Goal: Transaction & Acquisition: Download file/media

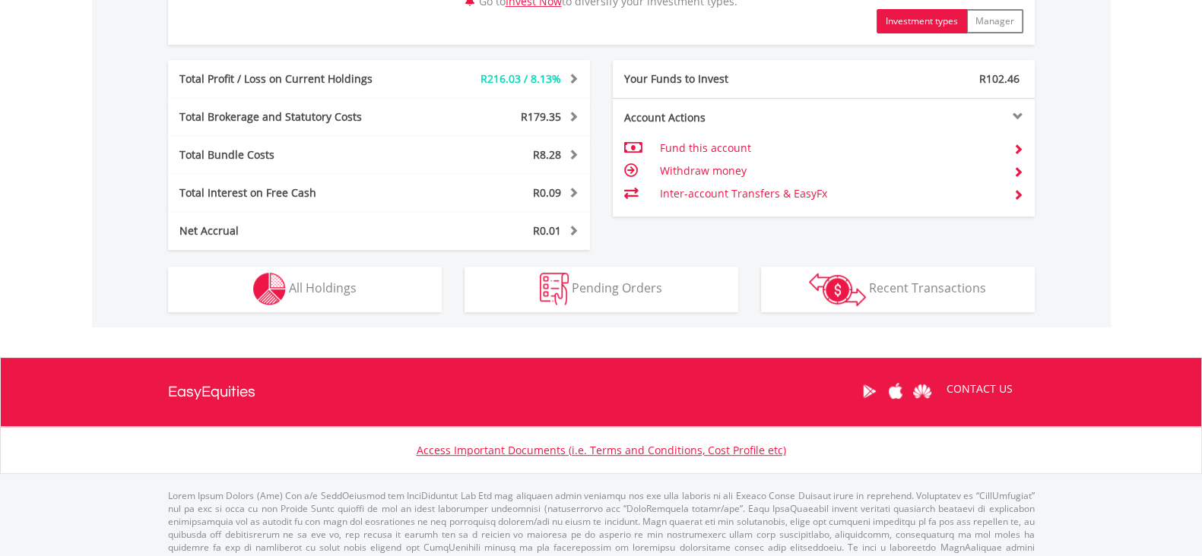
scroll to position [789, 0]
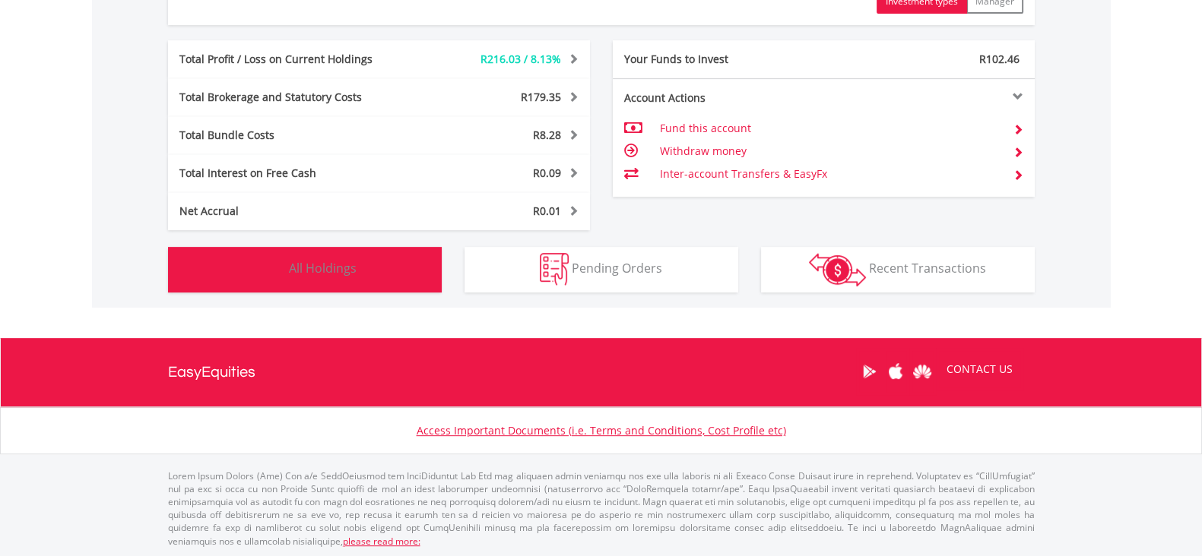
click at [368, 284] on button "Holdings All Holdings" at bounding box center [305, 270] width 274 height 46
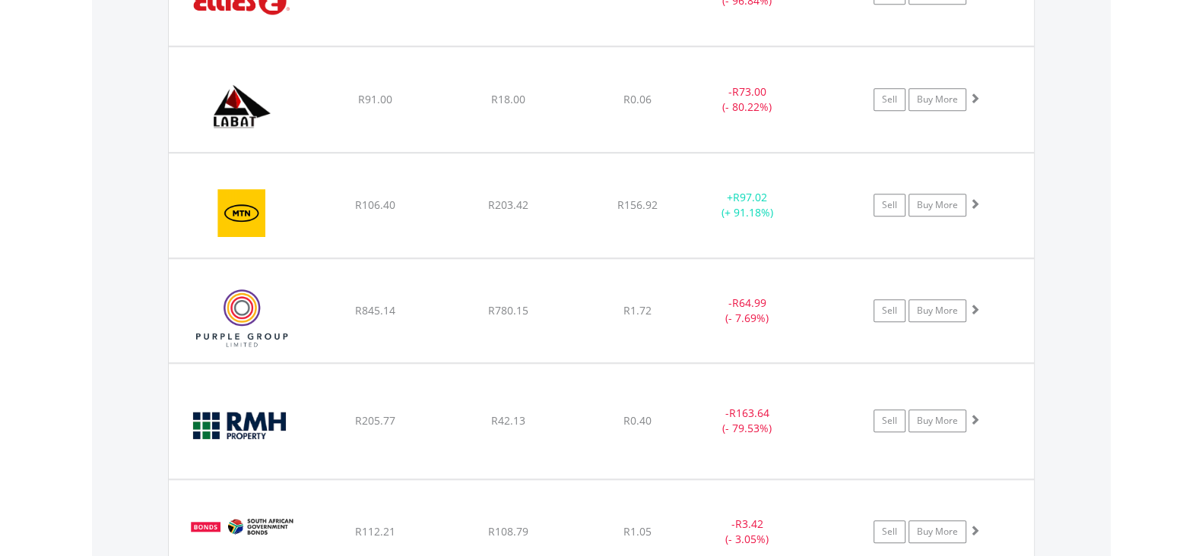
scroll to position [1696, 0]
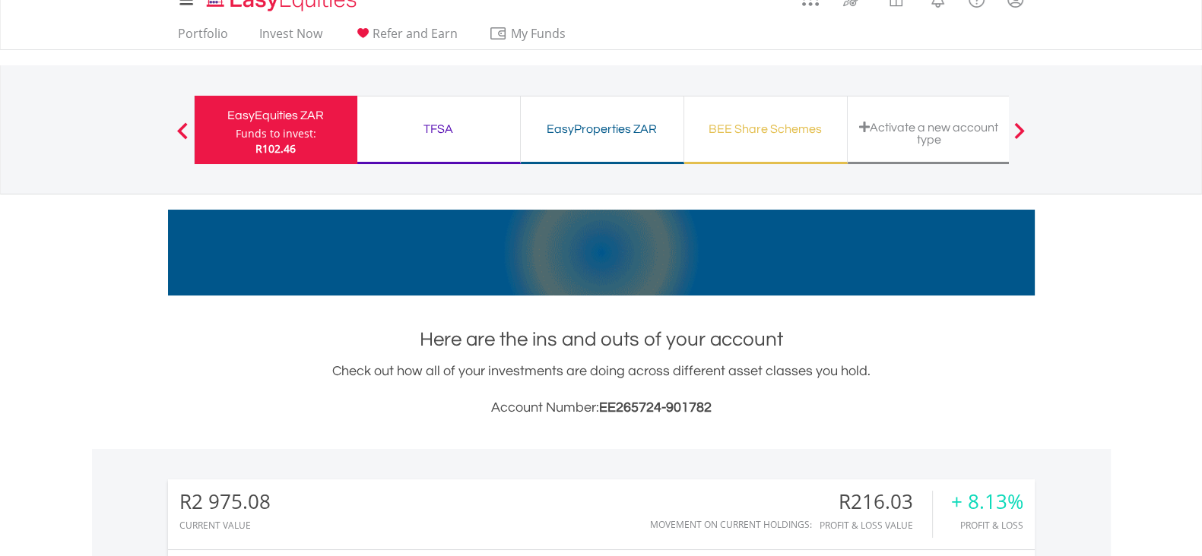
scroll to position [0, 0]
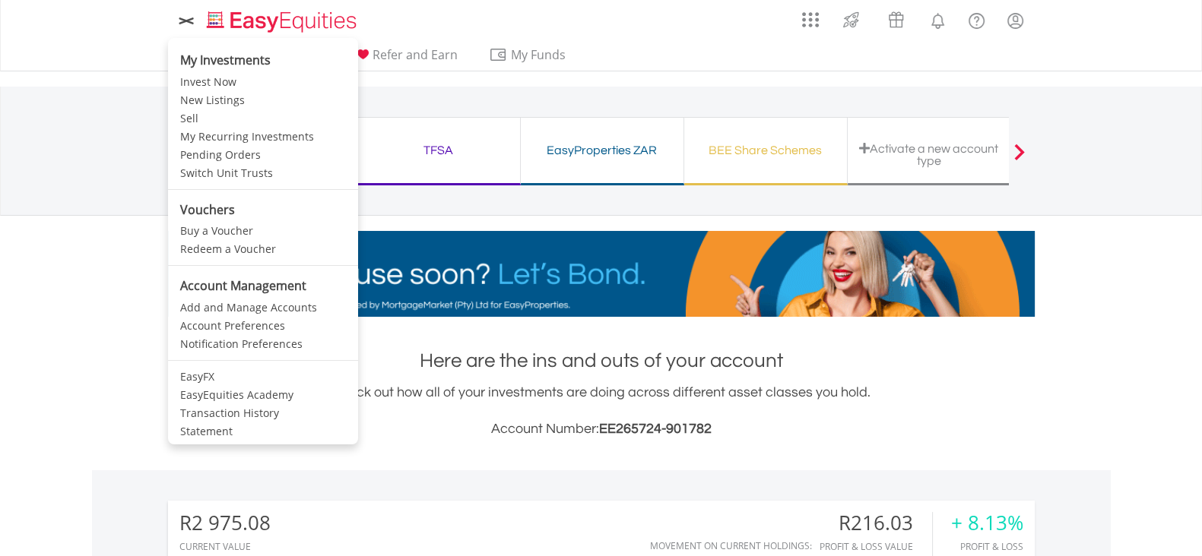
click at [195, 21] on icon at bounding box center [186, 20] width 21 height 19
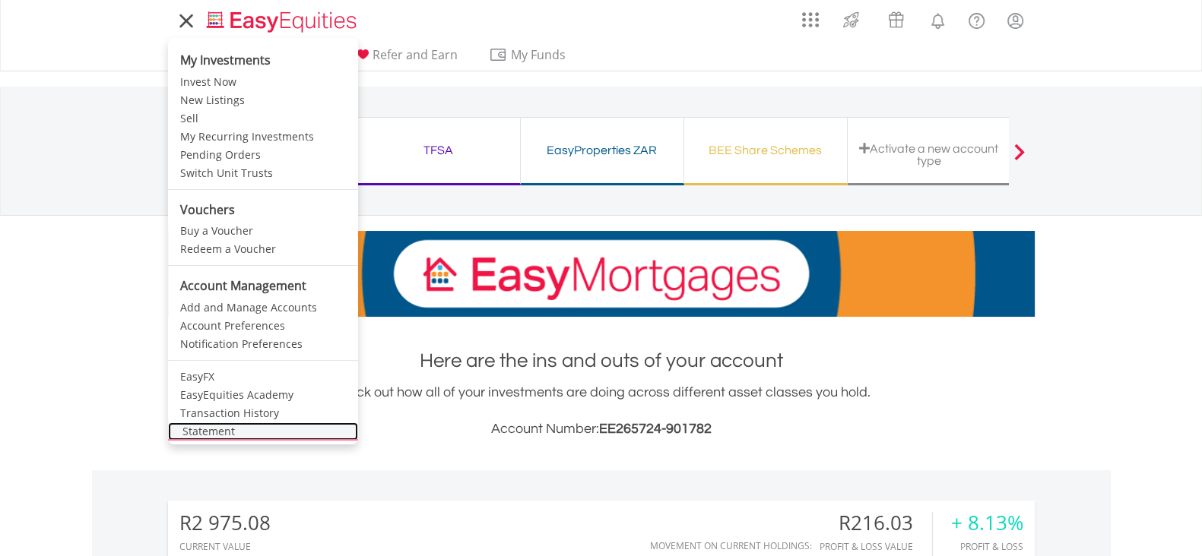
click at [239, 431] on link "Statement" at bounding box center [263, 432] width 190 height 18
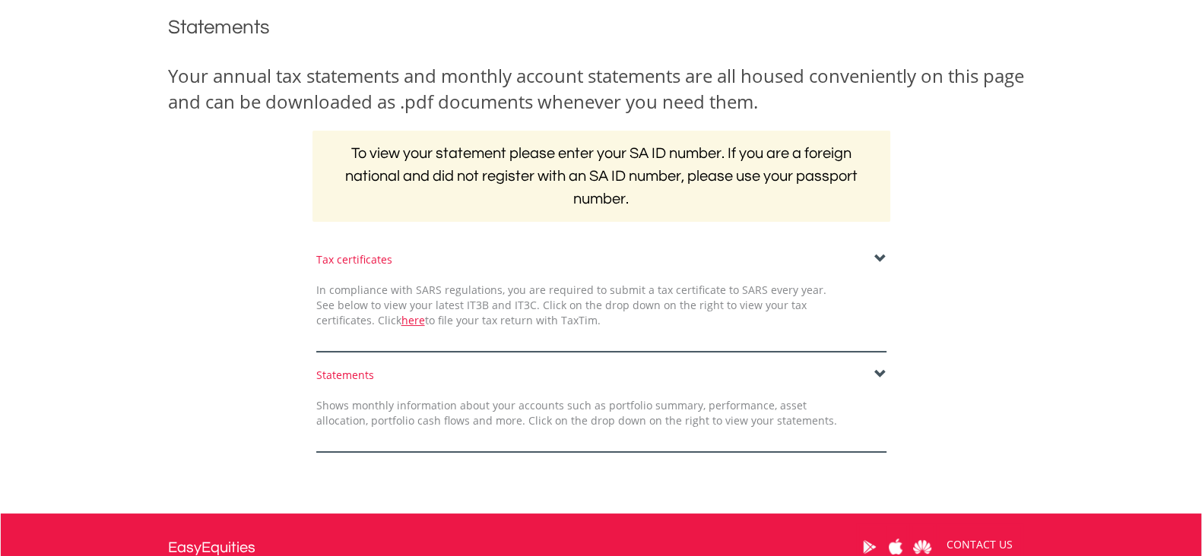
scroll to position [285, 0]
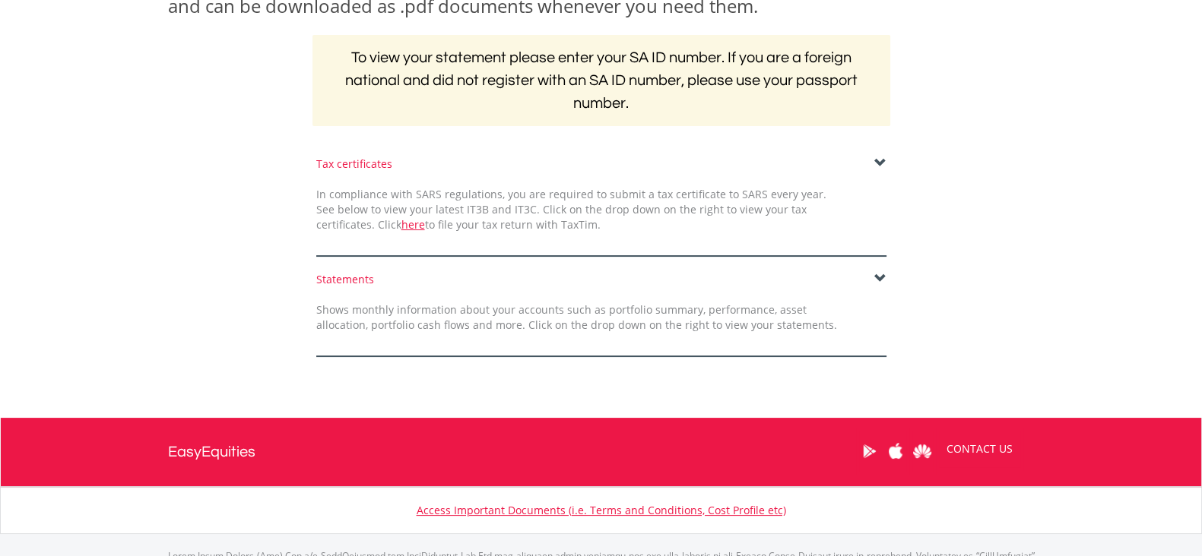
click at [880, 286] on div "Statements" at bounding box center [601, 279] width 570 height 15
click at [880, 279] on span at bounding box center [880, 279] width 12 height 12
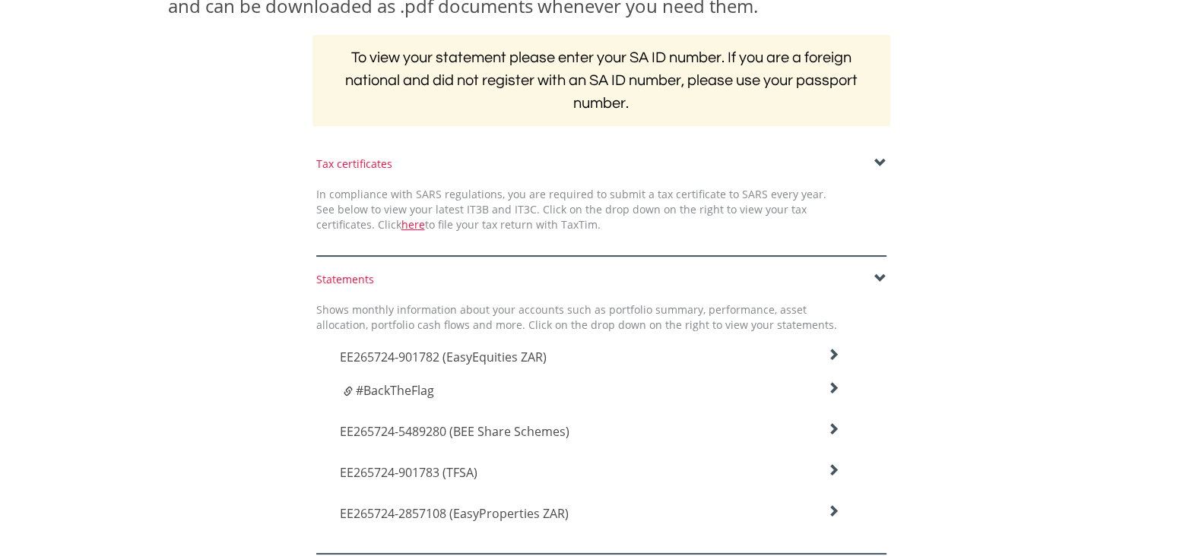
click at [833, 350] on icon at bounding box center [833, 355] width 12 height 12
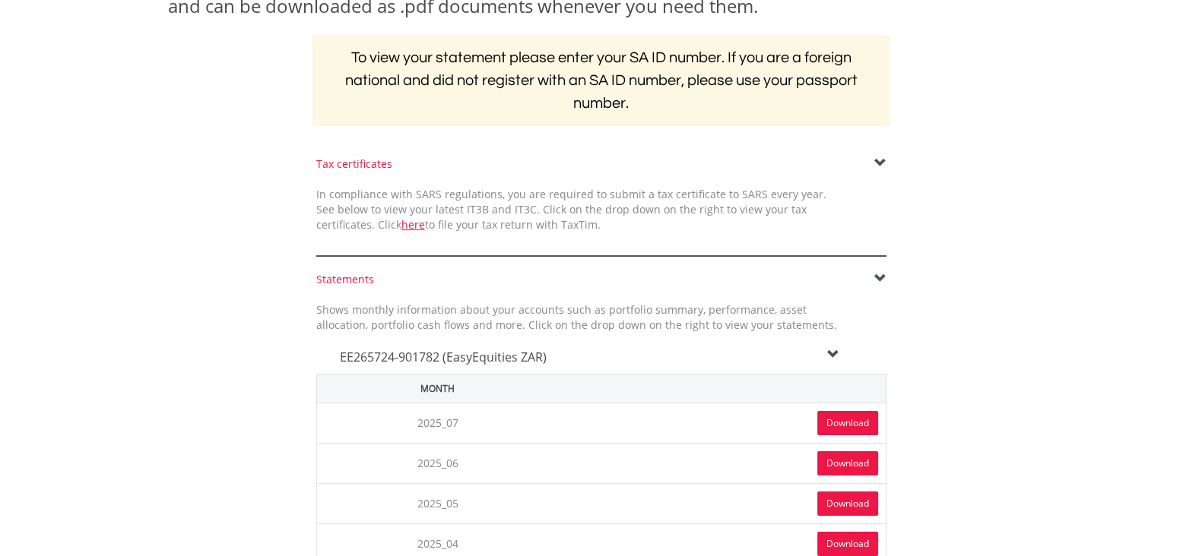
click at [859, 425] on link "Download" at bounding box center [847, 423] width 61 height 24
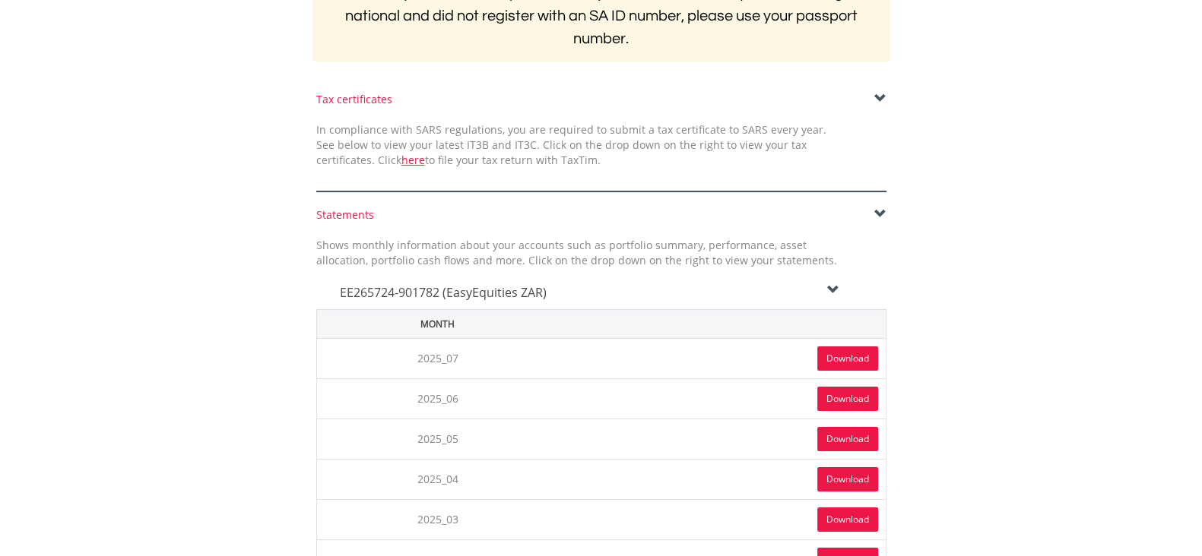
scroll to position [379, 0]
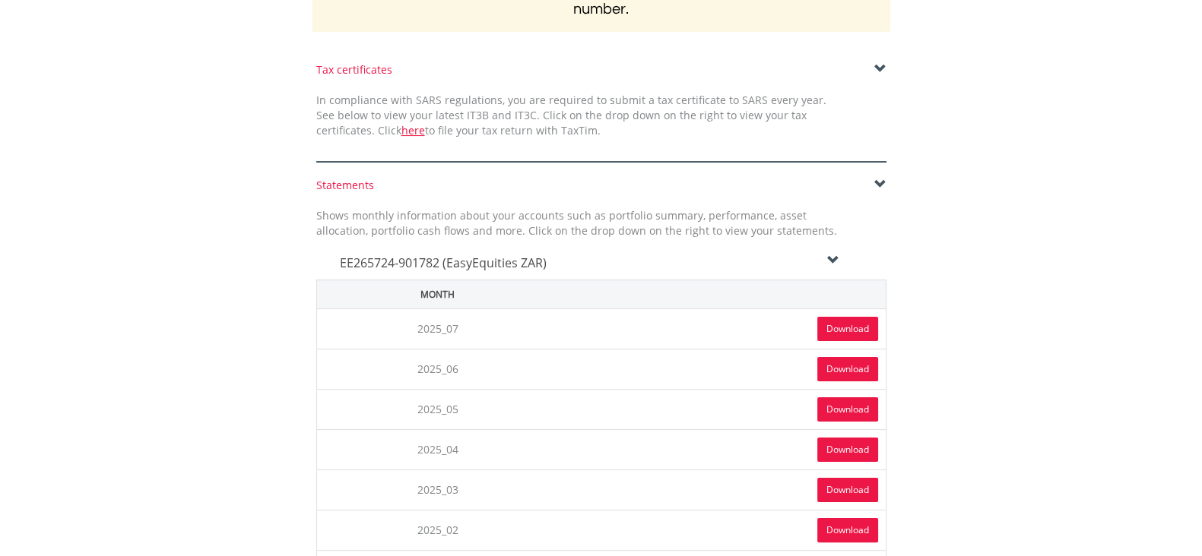
click at [831, 255] on icon at bounding box center [833, 261] width 12 height 12
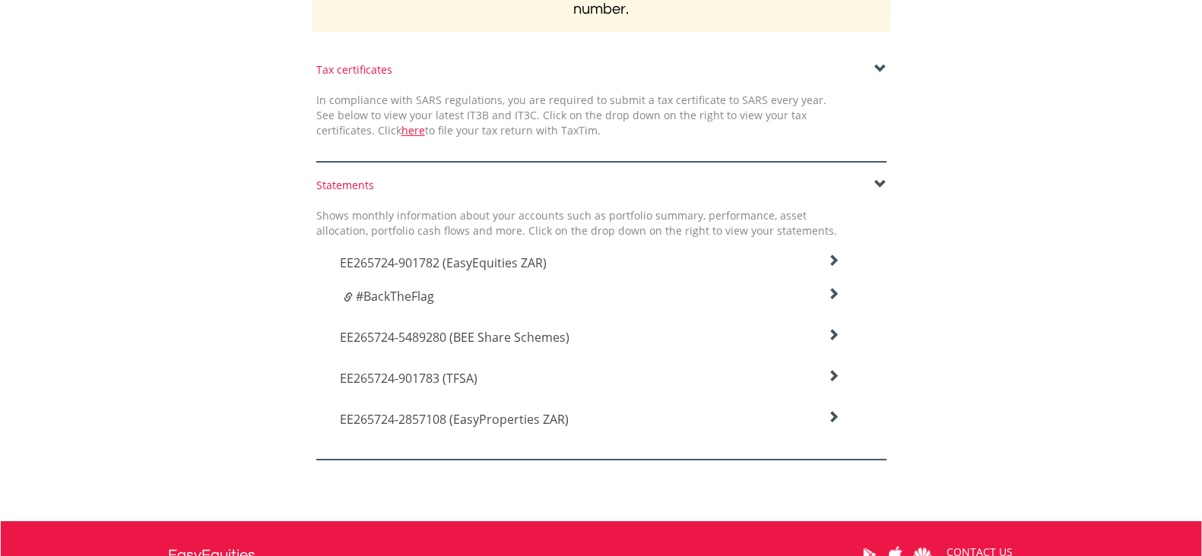
click at [828, 267] on icon at bounding box center [833, 261] width 12 height 12
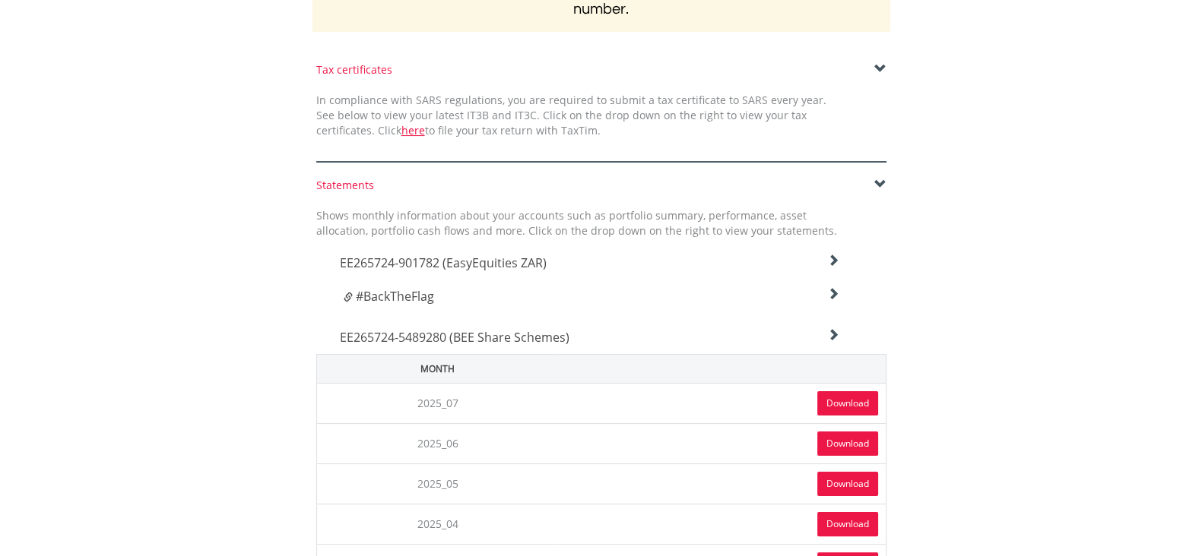
click at [831, 408] on link "Download" at bounding box center [847, 403] width 61 height 24
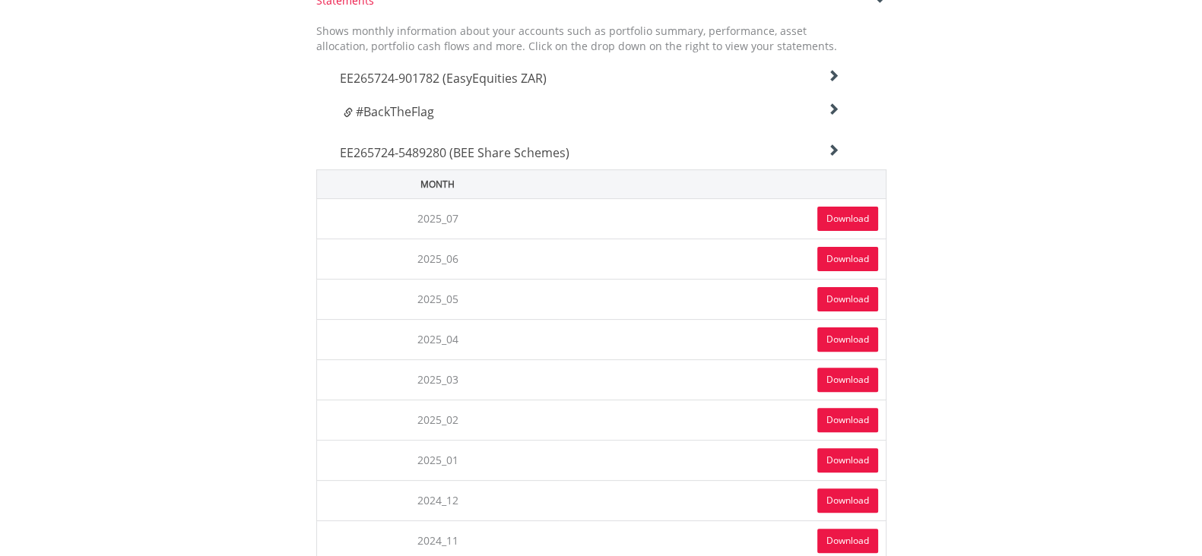
scroll to position [570, 0]
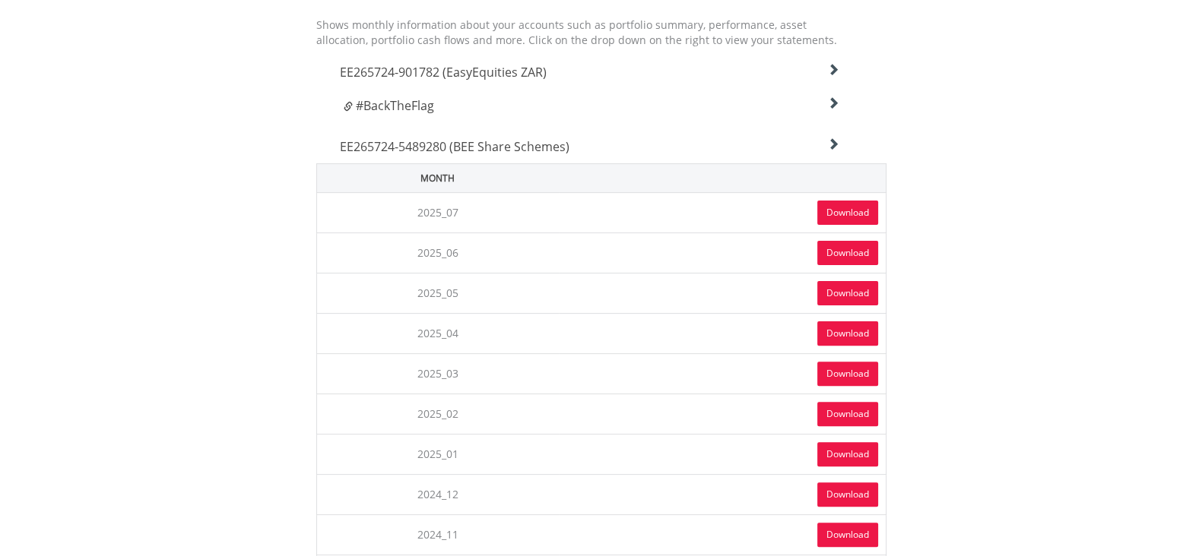
click at [486, 89] on div "EE265724-5489280 (BEE Share Schemes)" at bounding box center [589, 68] width 523 height 41
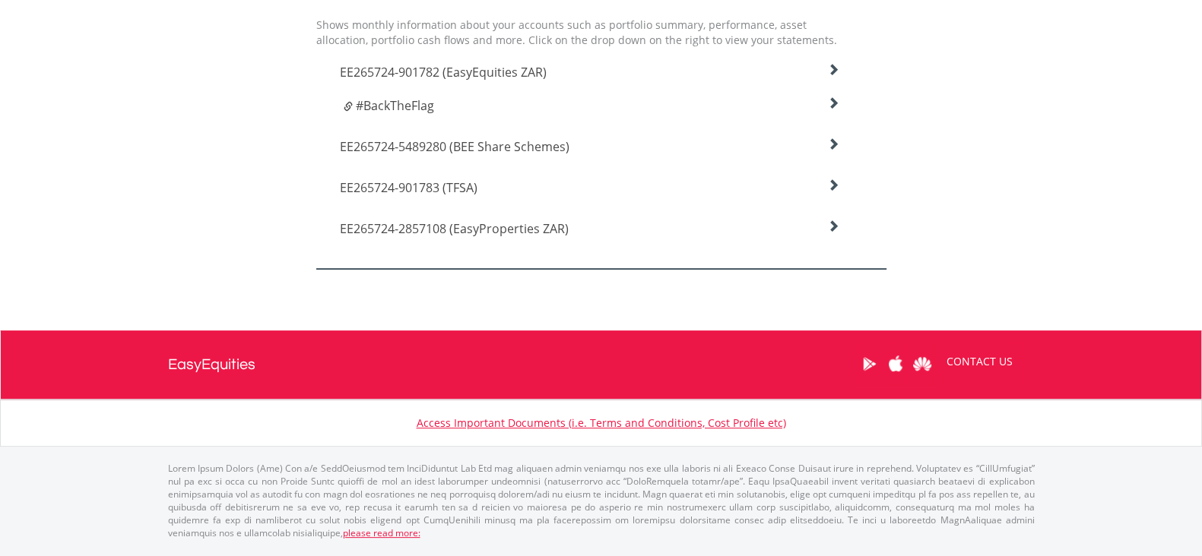
scroll to position [562, 0]
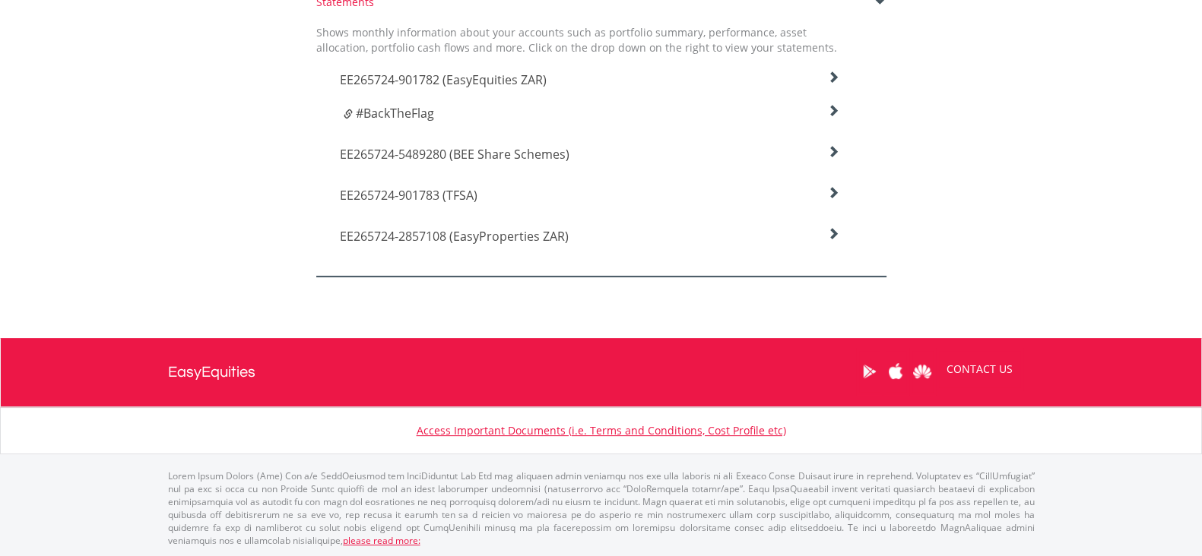
click at [834, 84] on icon at bounding box center [833, 77] width 12 height 12
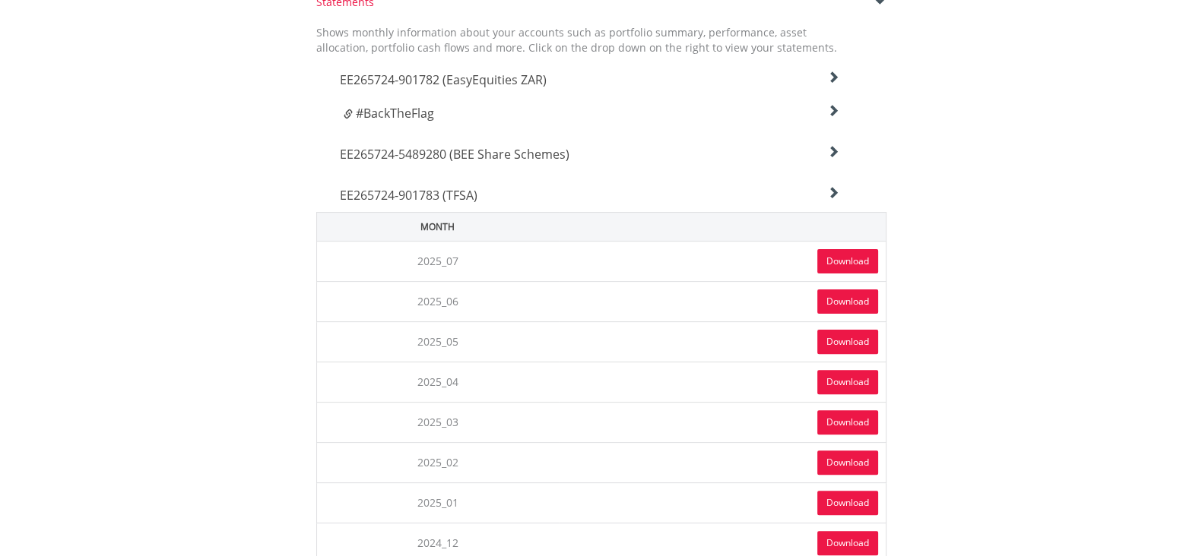
scroll to position [570, 0]
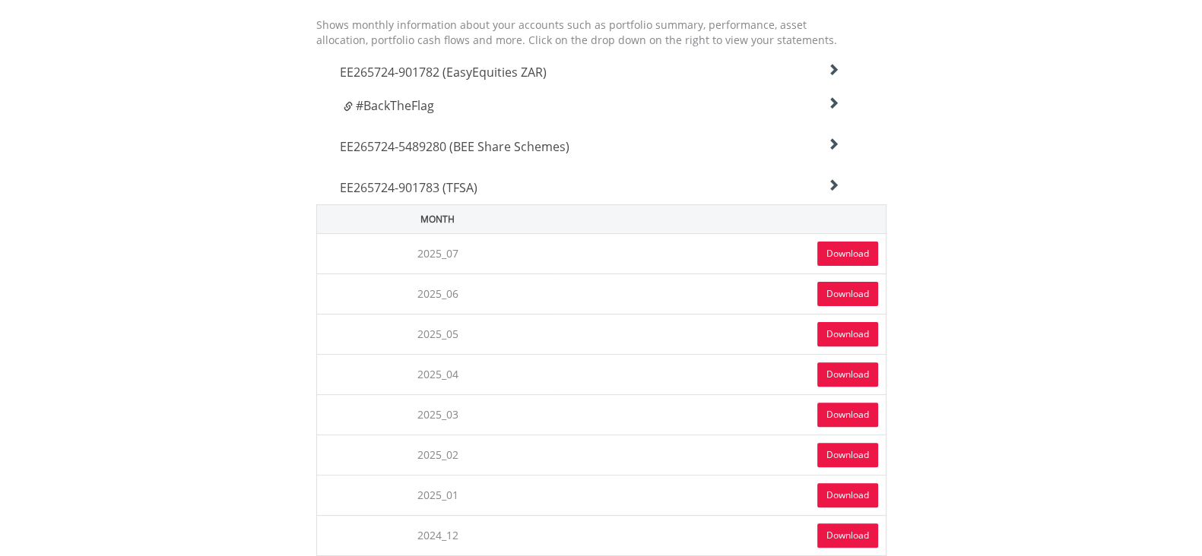
click at [854, 256] on link "Download" at bounding box center [847, 254] width 61 height 24
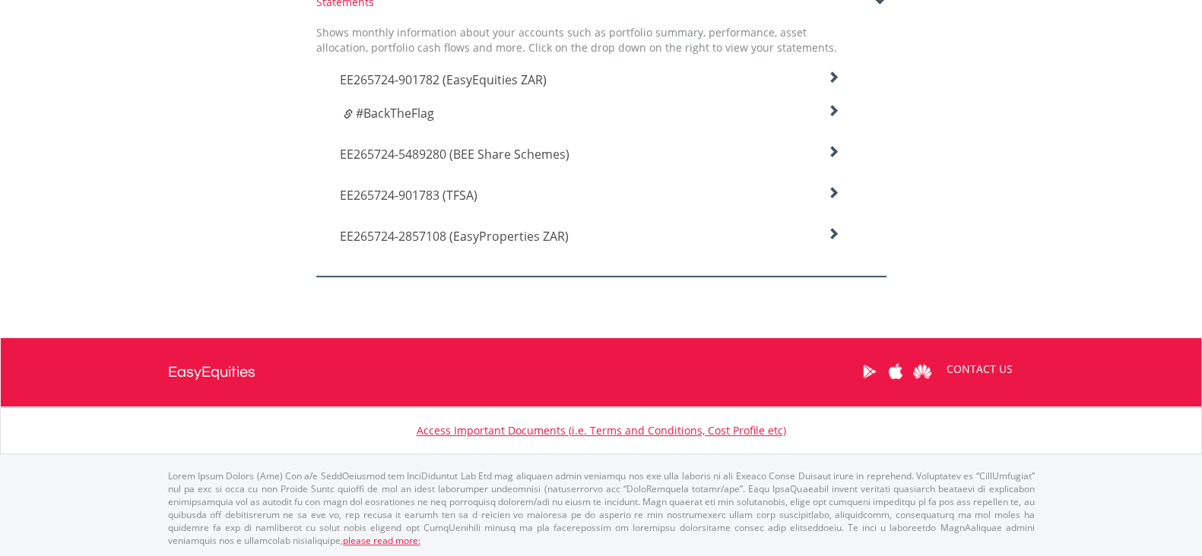
click at [676, 89] on h4 "EE265724-2857108 (EasyProperties ZAR)" at bounding box center [590, 80] width 500 height 18
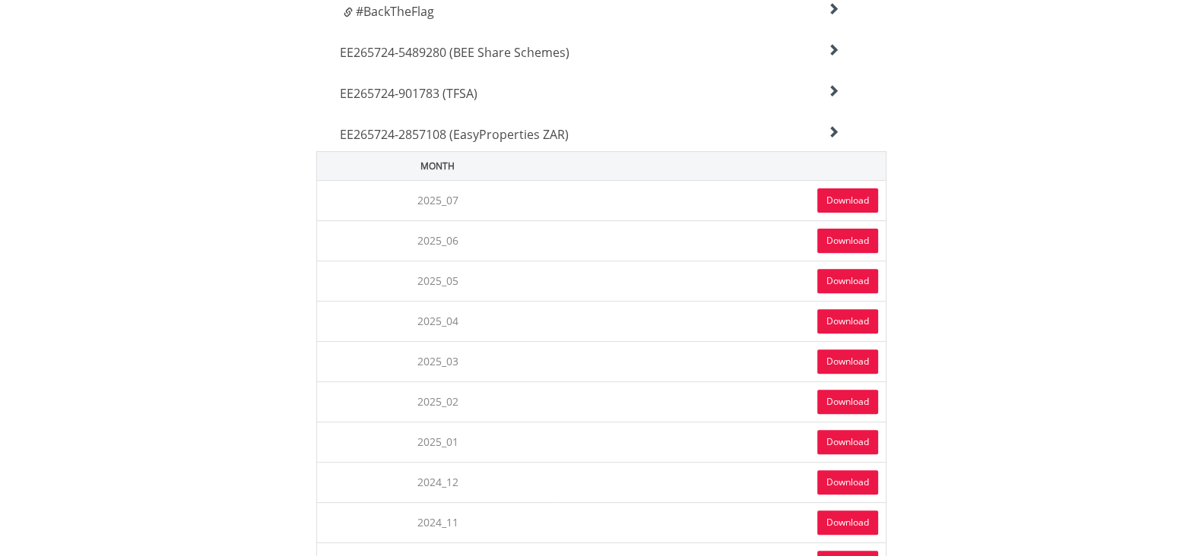
click at [849, 196] on link "Download" at bounding box center [847, 200] width 61 height 24
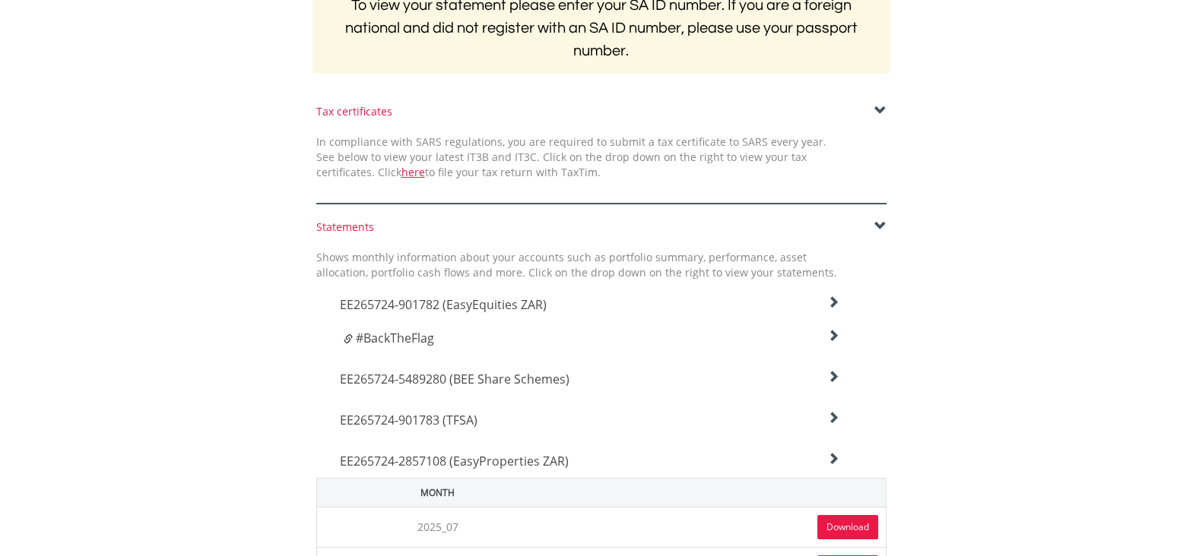
scroll to position [475, 0]
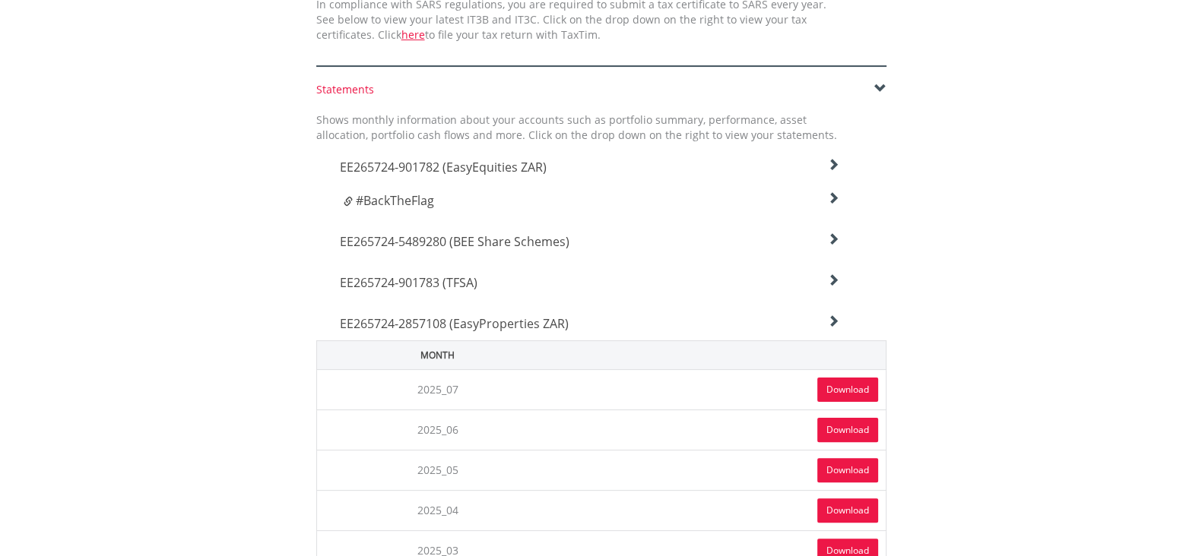
click at [517, 166] on span "EE265724-901782 (EasyEquities ZAR)" at bounding box center [443, 167] width 207 height 17
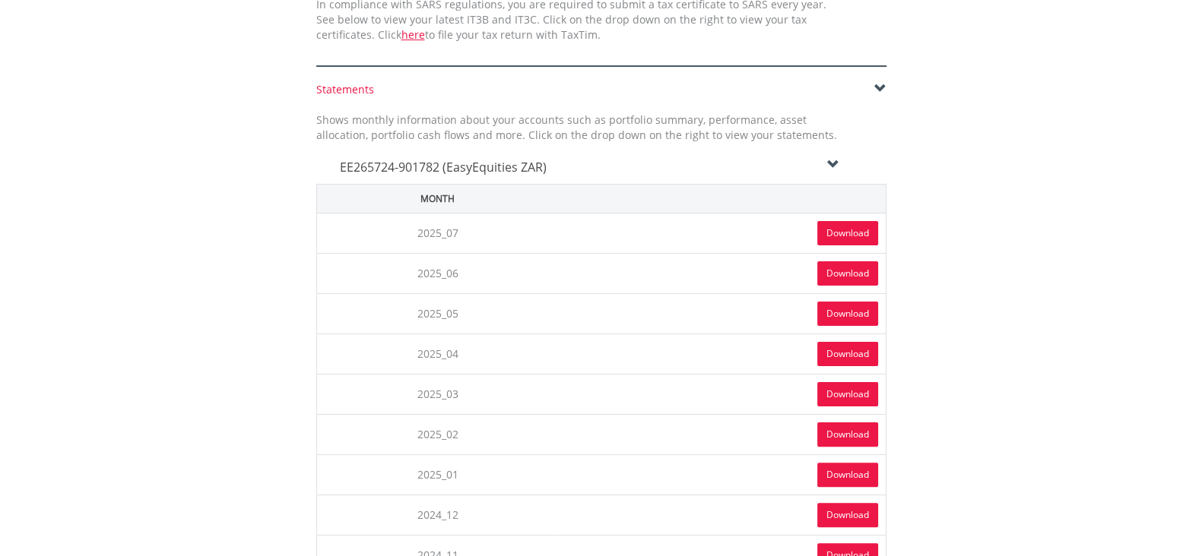
click at [841, 306] on link "Download" at bounding box center [847, 314] width 61 height 24
click at [830, 166] on icon at bounding box center [833, 165] width 12 height 12
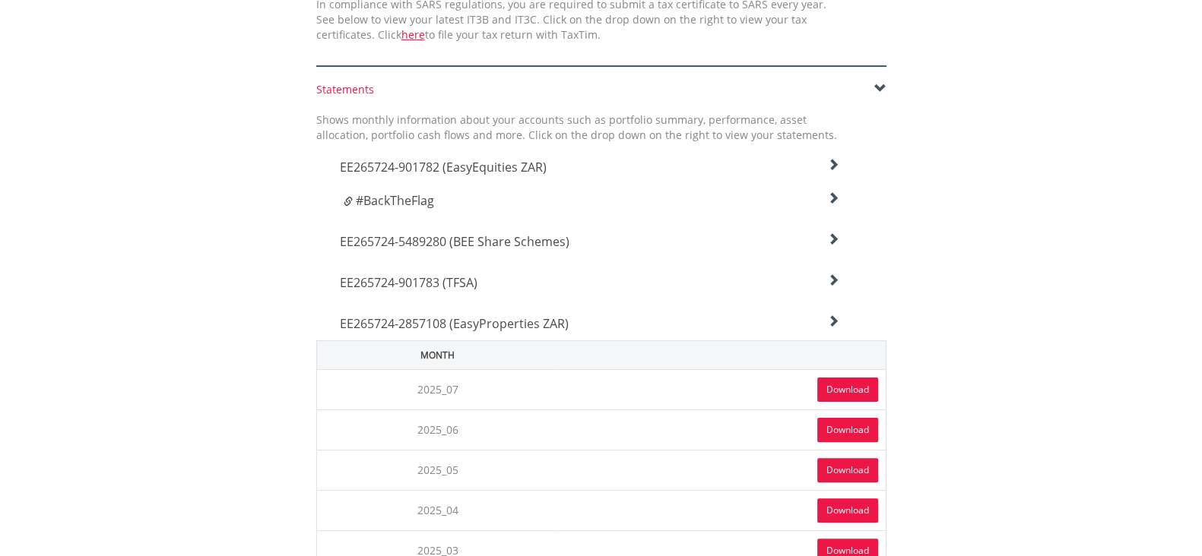
click at [503, 184] on div "EE265724-5489280 (BEE Share Schemes)" at bounding box center [589, 163] width 523 height 41
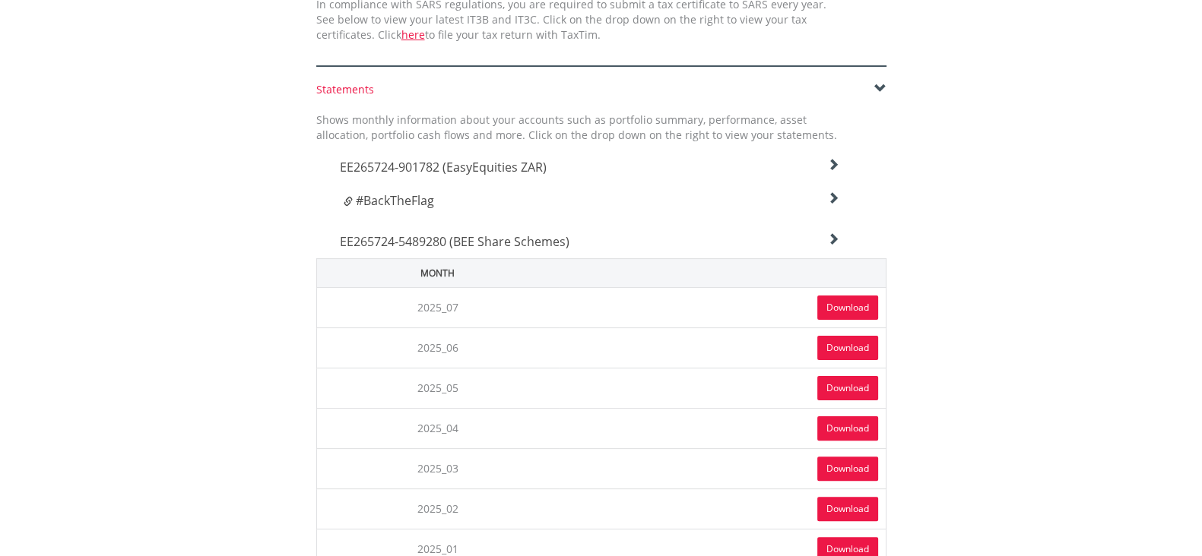
click at [847, 382] on link "Download" at bounding box center [847, 388] width 61 height 24
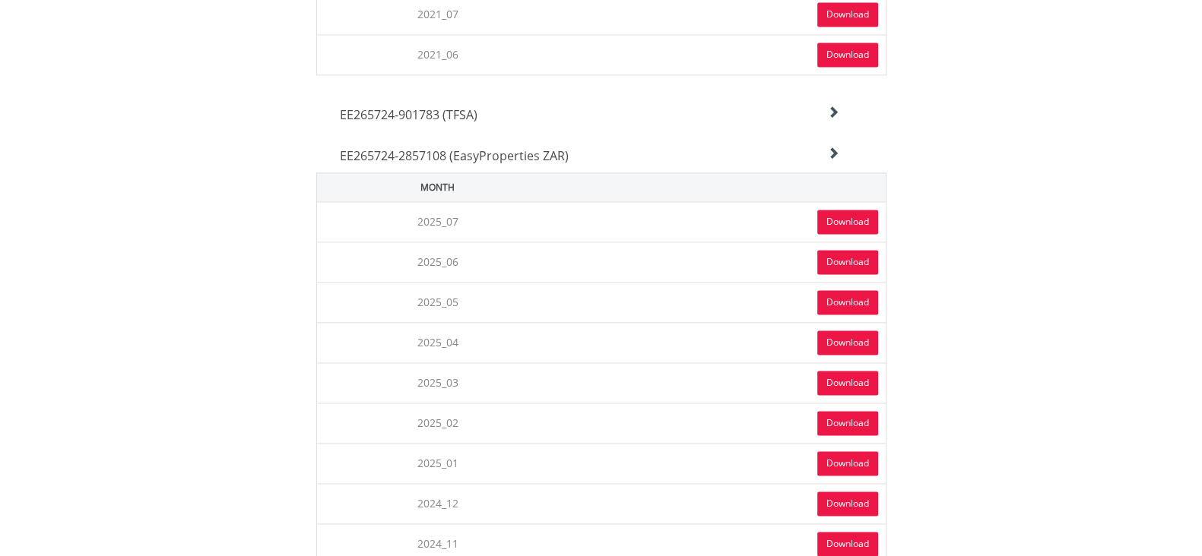
scroll to position [2659, 0]
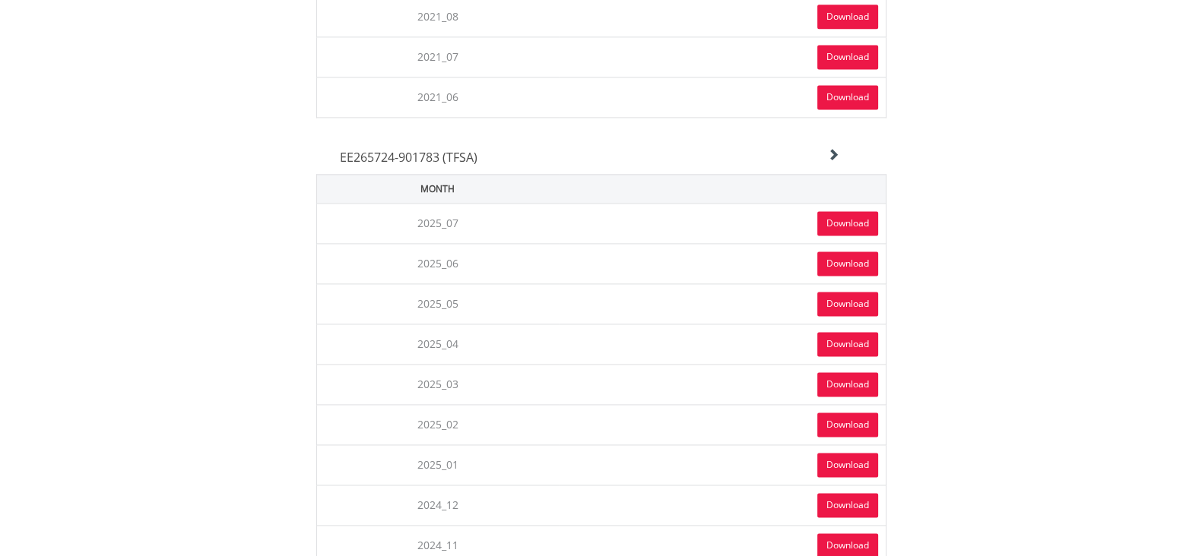
click at [834, 292] on link "Download" at bounding box center [847, 304] width 61 height 24
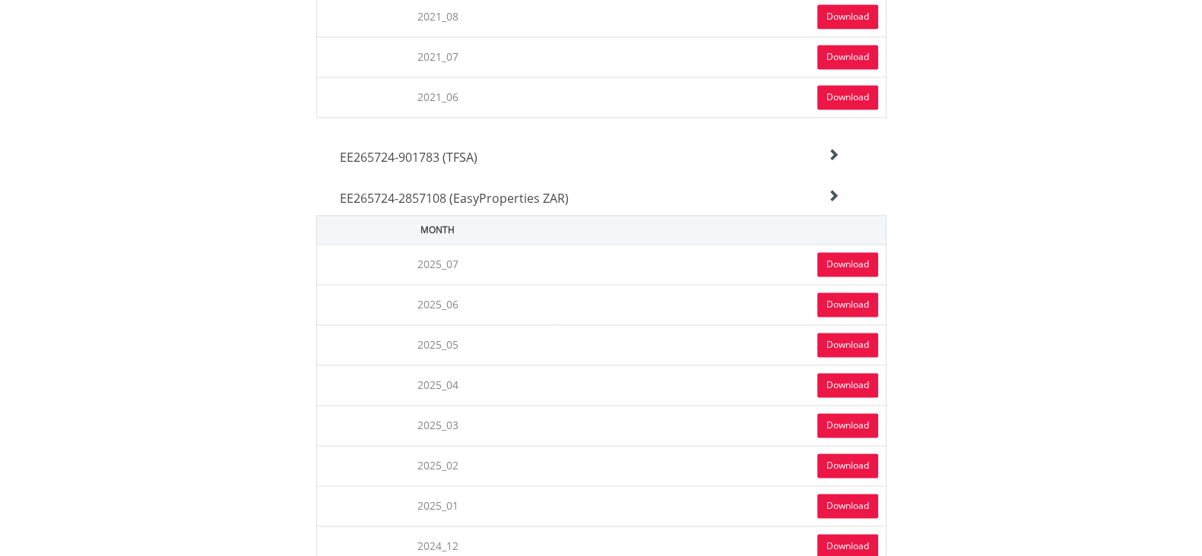
click at [847, 333] on link "Download" at bounding box center [847, 345] width 61 height 24
